Goal: Find specific page/section: Find specific page/section

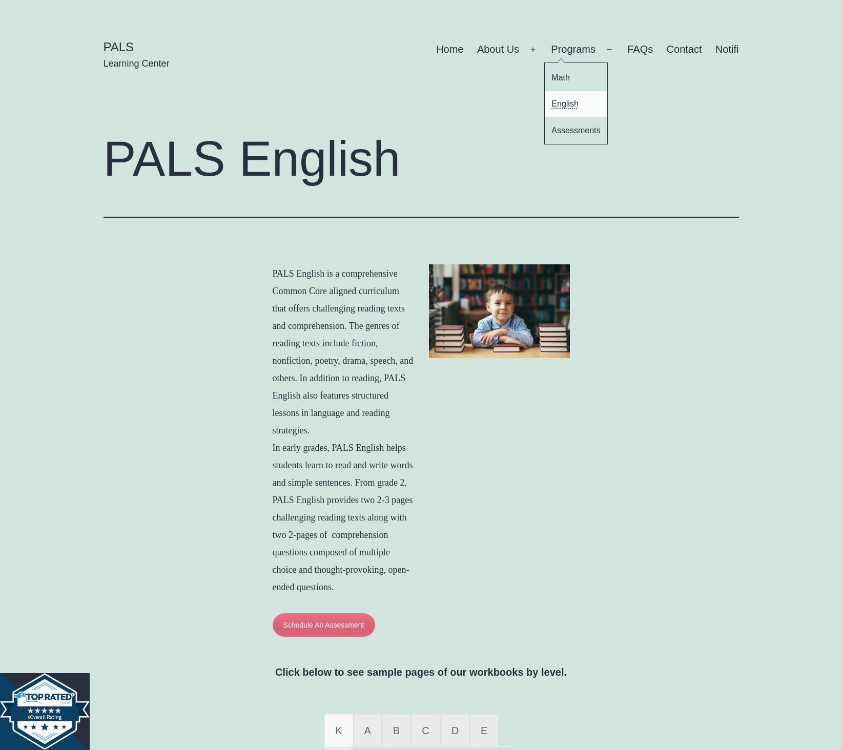
click at [564, 105] on link "English" at bounding box center [576, 104] width 63 height 26
click at [687, 55] on link "Contact" at bounding box center [684, 50] width 49 height 26
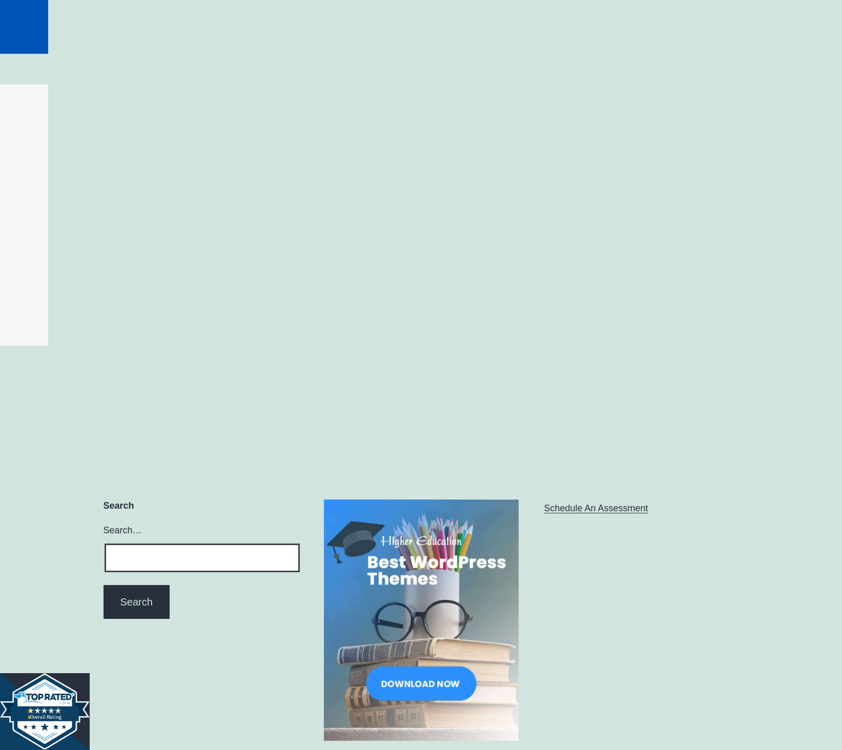
scroll to position [607, 0]
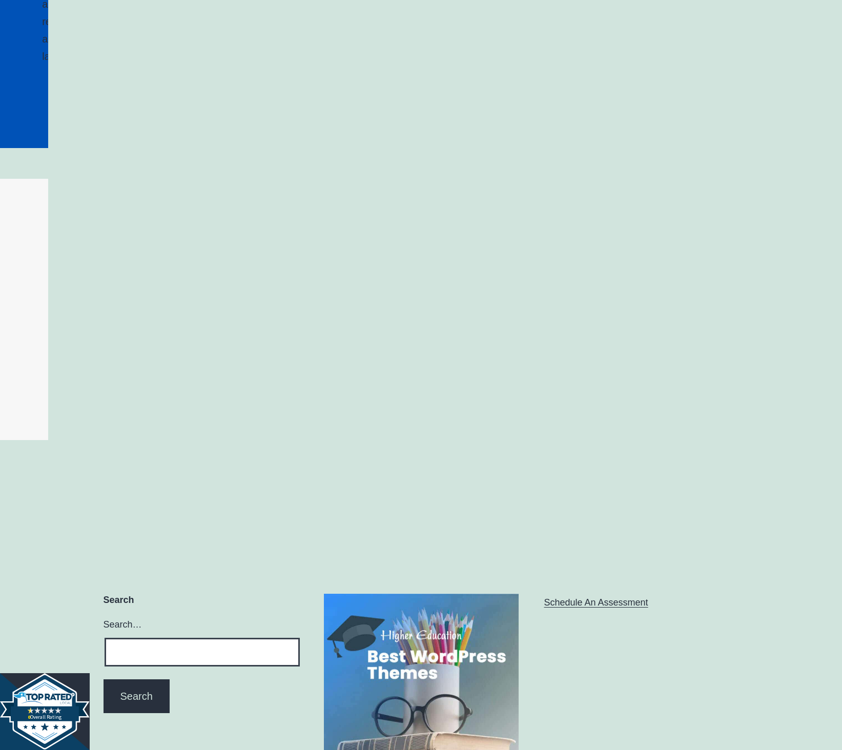
click at [42, 361] on div at bounding box center [421, 309] width 837 height 256
click at [33, 375] on div at bounding box center [421, 309] width 837 height 256
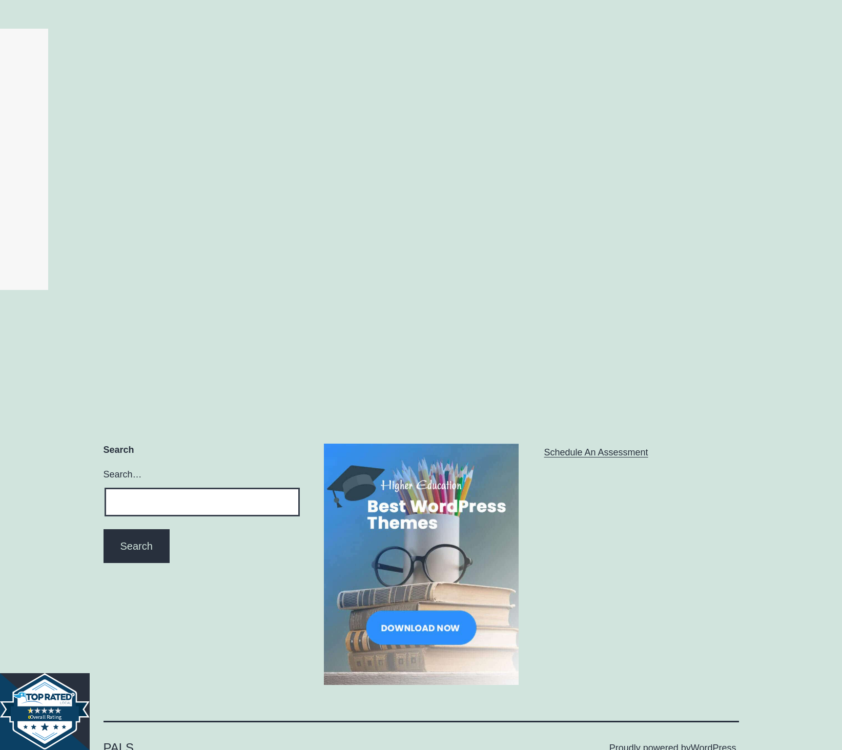
scroll to position [812, 0]
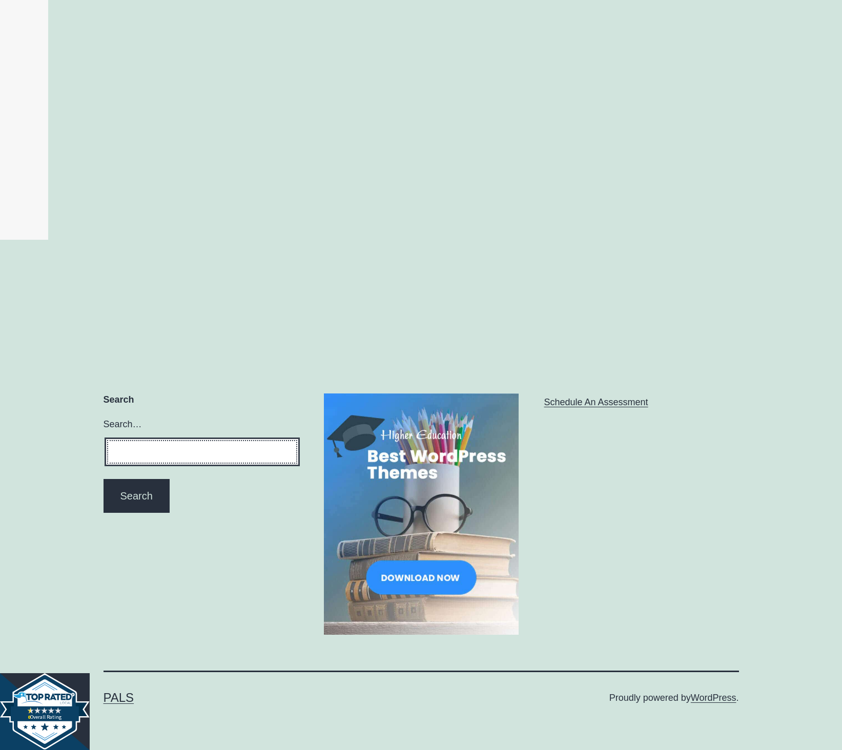
click at [178, 452] on input "Search…" at bounding box center [202, 452] width 195 height 29
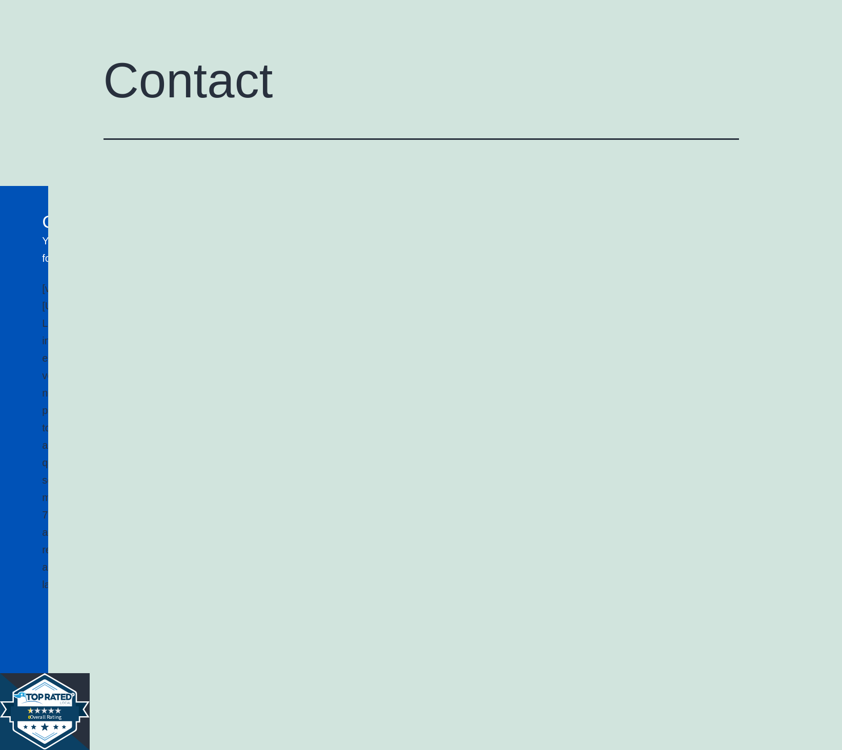
scroll to position [0, 0]
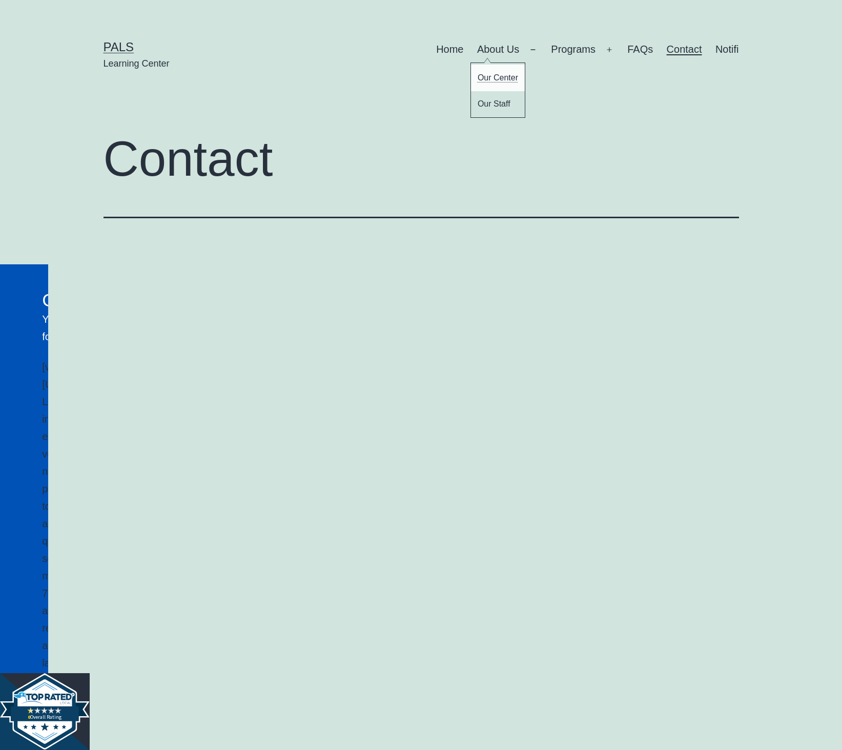
click at [498, 78] on link "Our Center" at bounding box center [498, 78] width 54 height 26
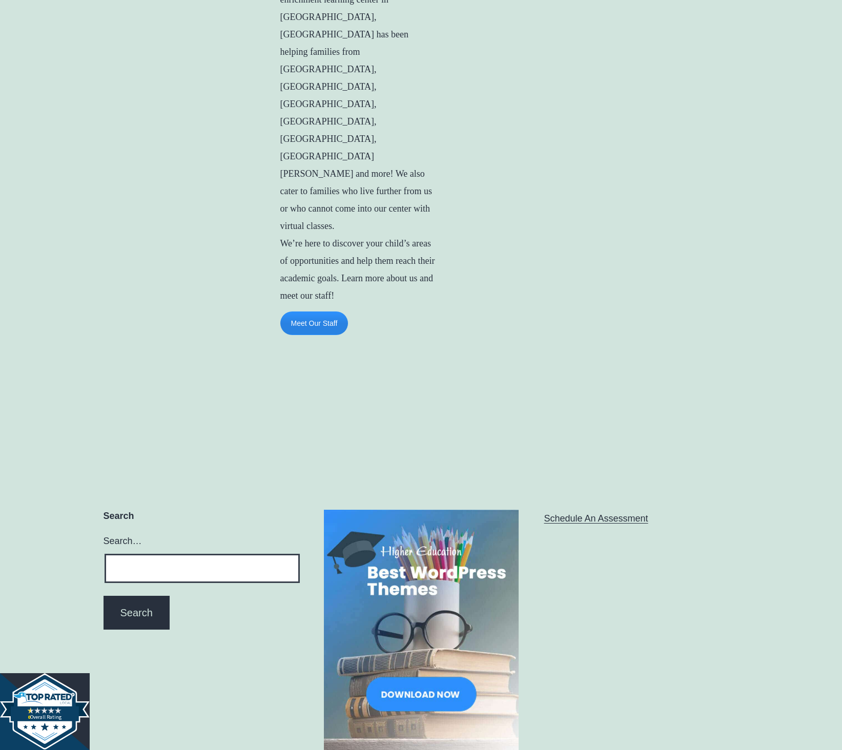
scroll to position [650, 0]
